Goal: Ask a question: Seek information or help from site administrators or community

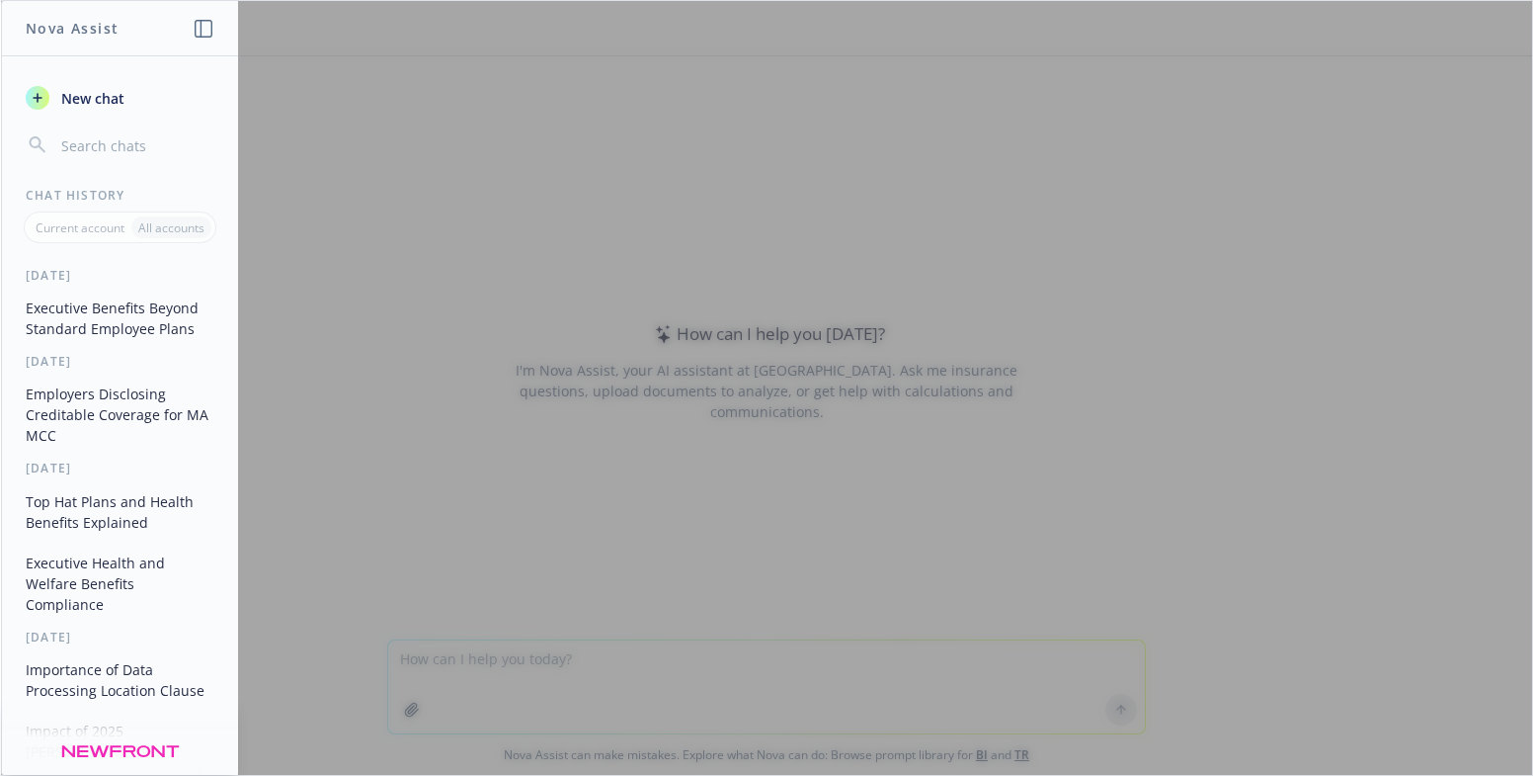
click at [66, 88] on span "New chat" at bounding box center [90, 98] width 67 height 21
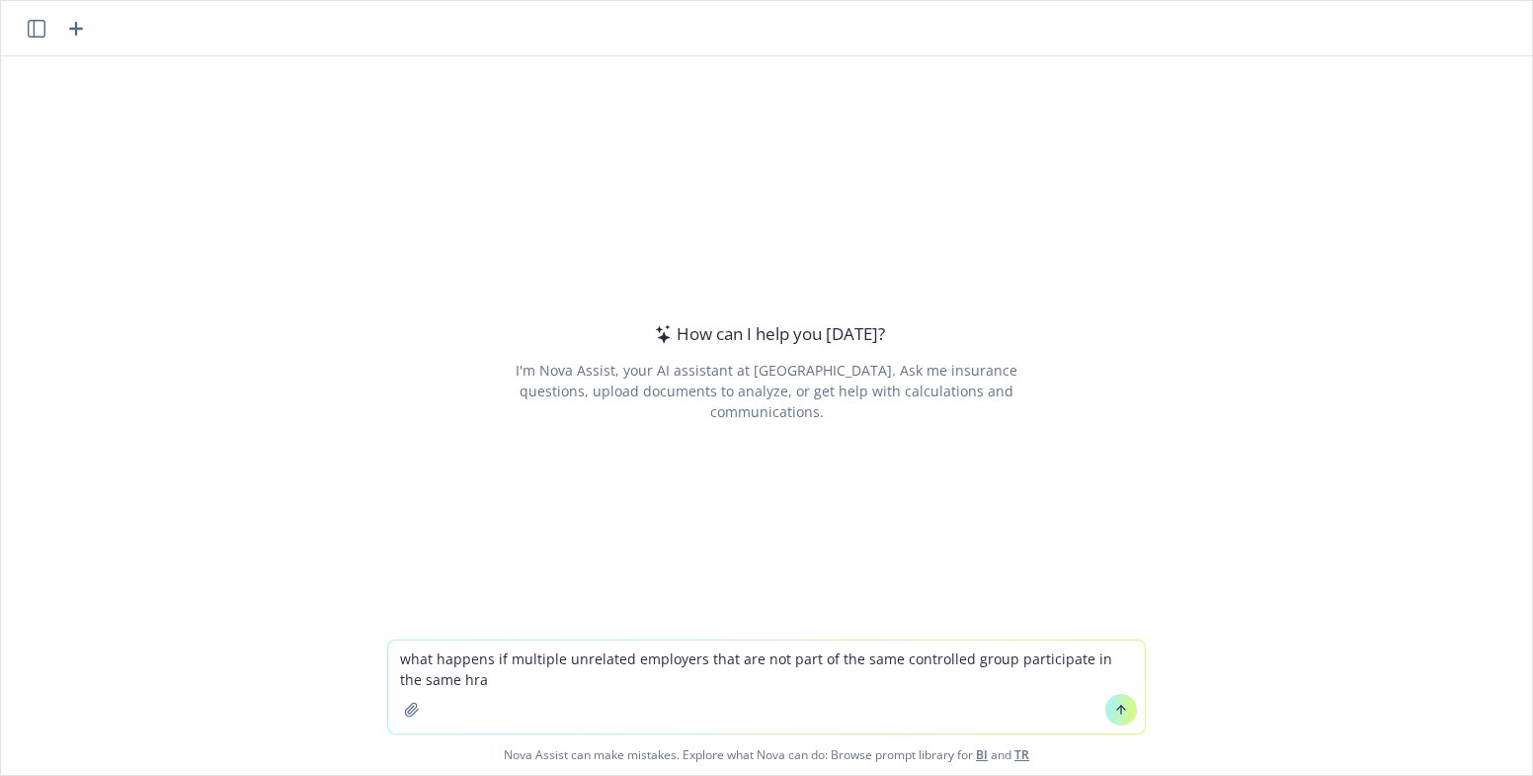
type textarea "what happens if multiple unrelated employers that are not part of the same cont…"
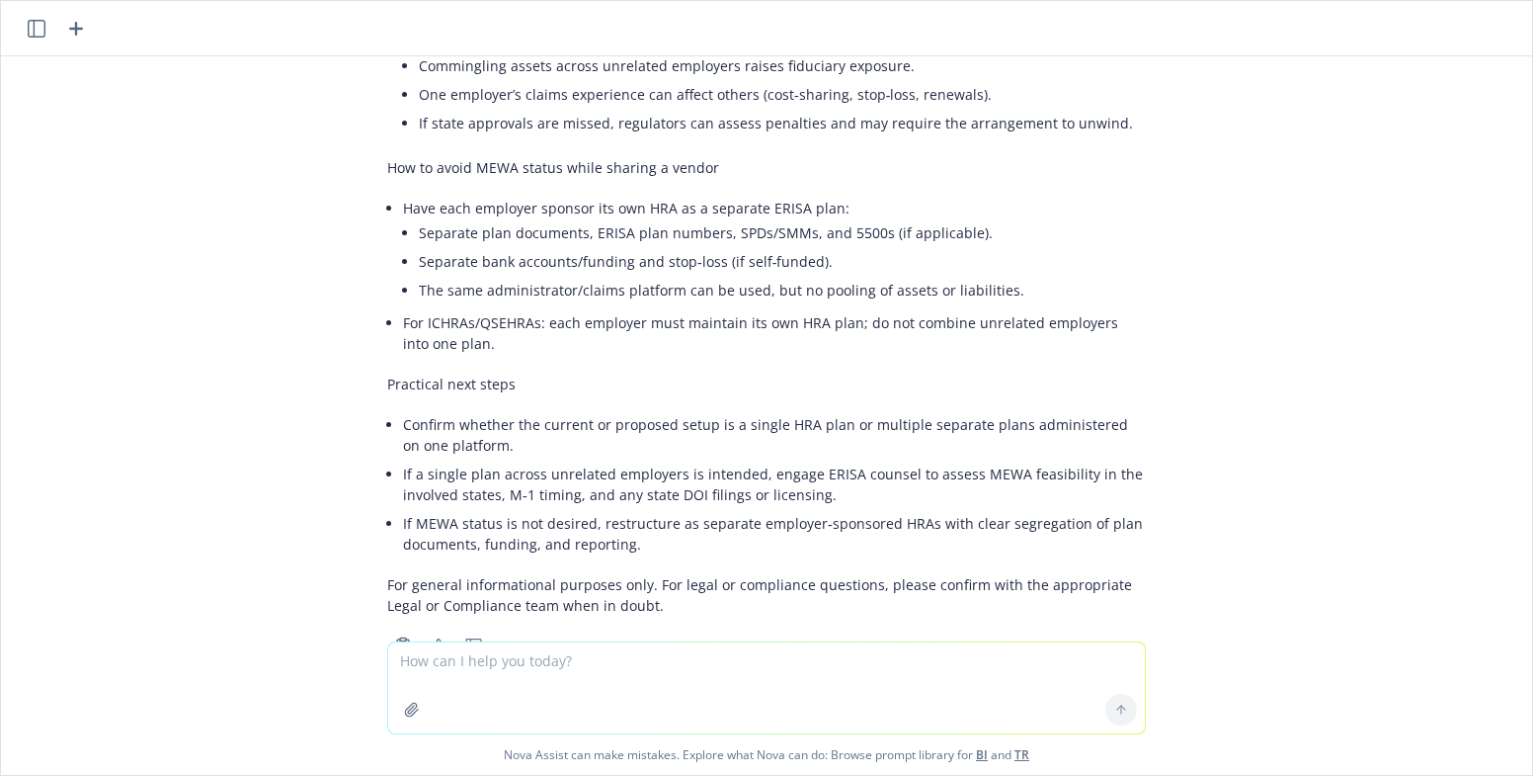
scroll to position [528, 0]
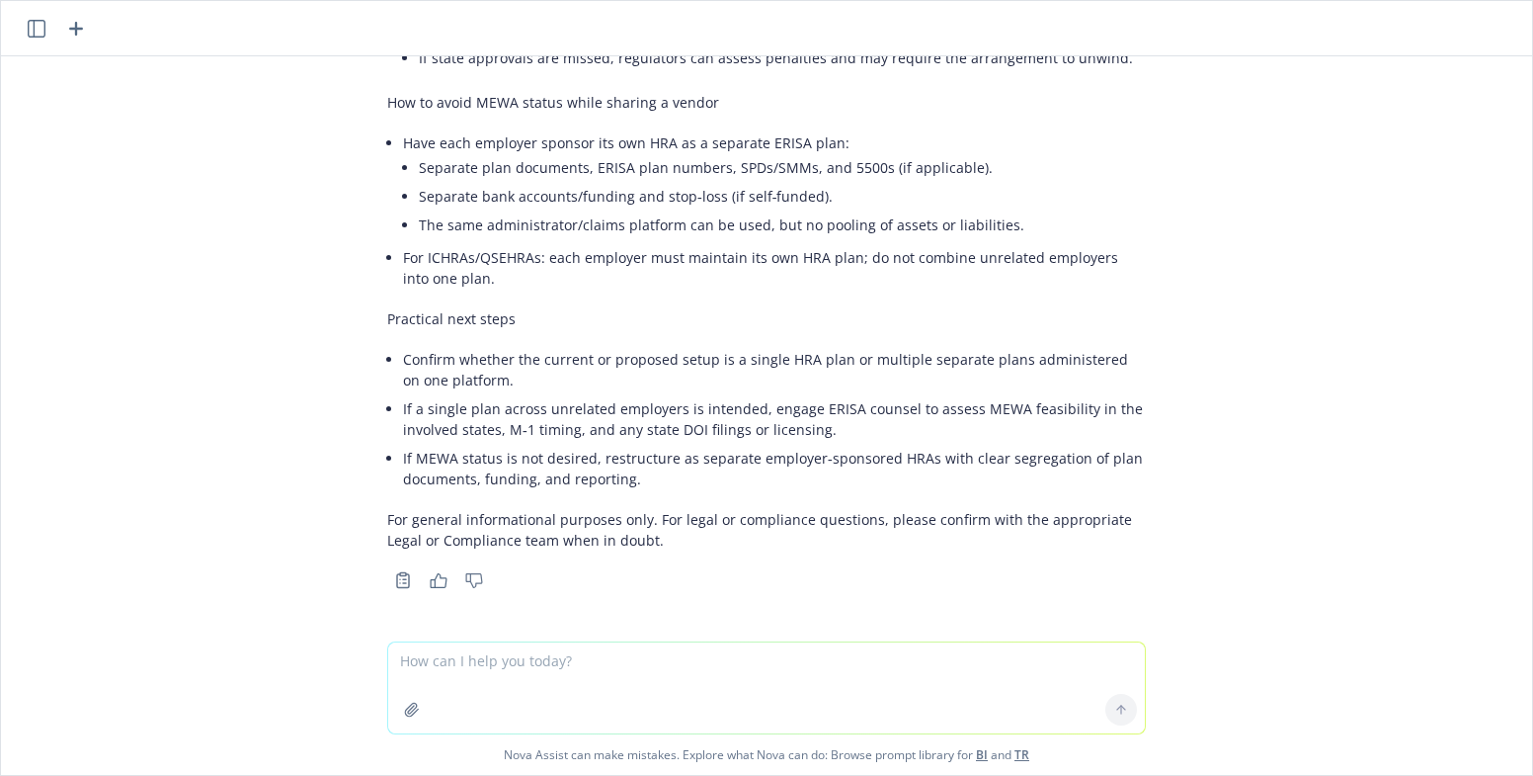
click at [11, 143] on div "what happens if multiple unrelated employers that are not part of the same cont…" at bounding box center [766, 348] width 1531 height 585
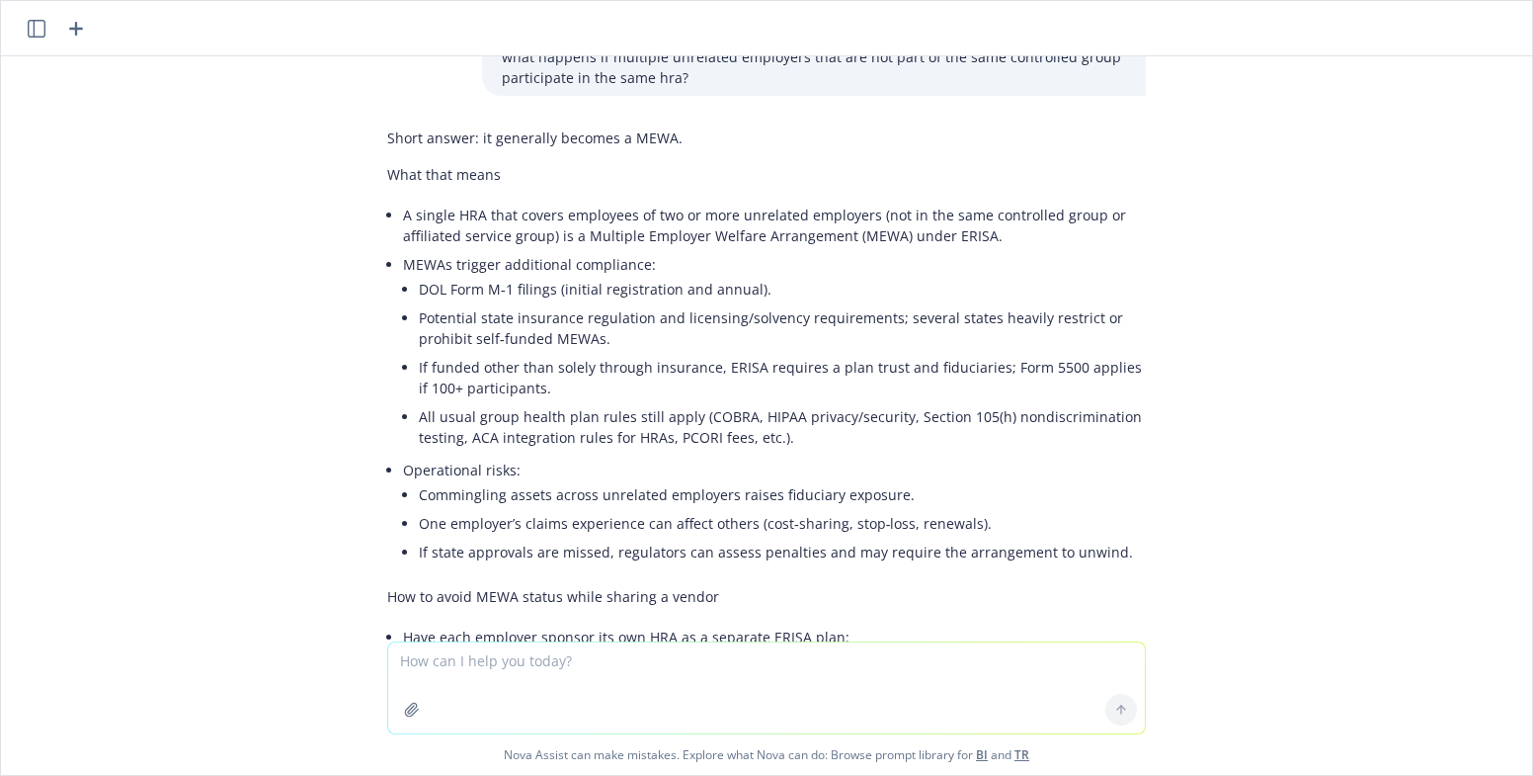
scroll to position [0, 0]
